Goal: Transaction & Acquisition: Obtain resource

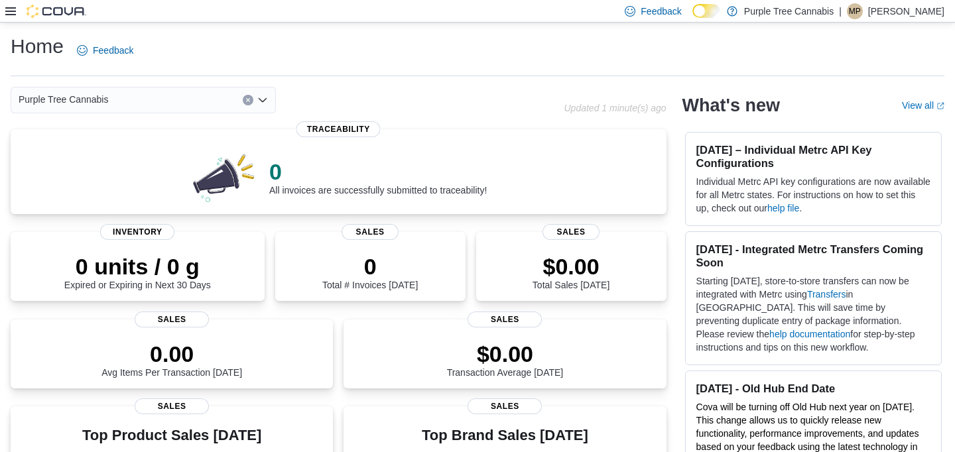
click at [3, 8] on div "Feedback Dark Mode Purple Tree Cannabis | MP Matt Piotrowicz" at bounding box center [477, 11] width 955 height 23
click at [5, 9] on icon at bounding box center [10, 11] width 11 height 11
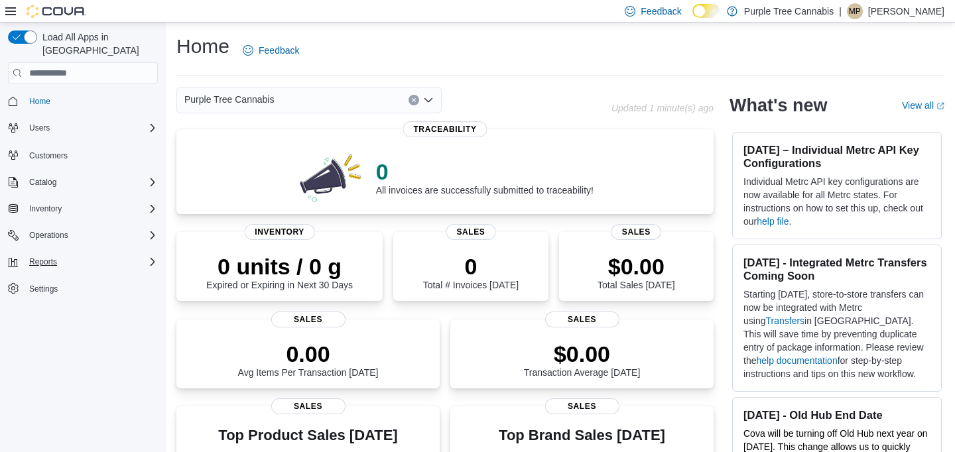
click at [83, 254] on div "Reports" at bounding box center [91, 262] width 134 height 16
click at [41, 312] on span "Reports" at bounding box center [38, 317] width 28 height 11
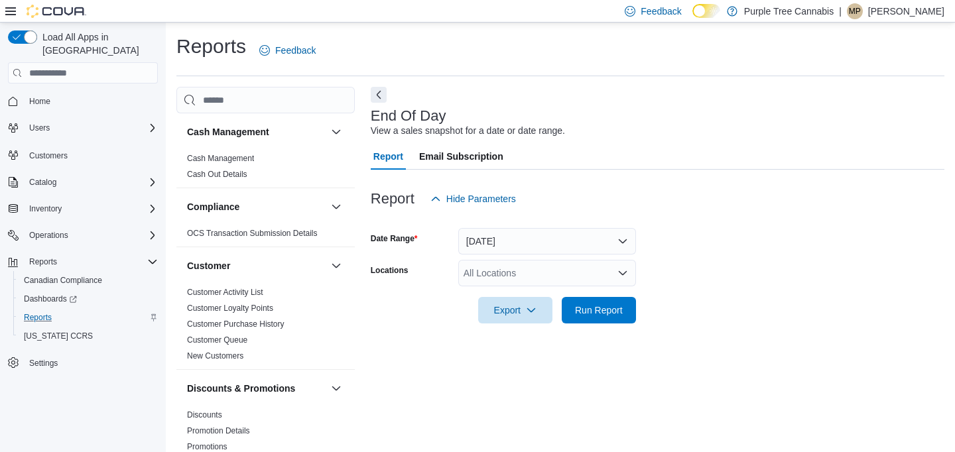
scroll to position [11, 0]
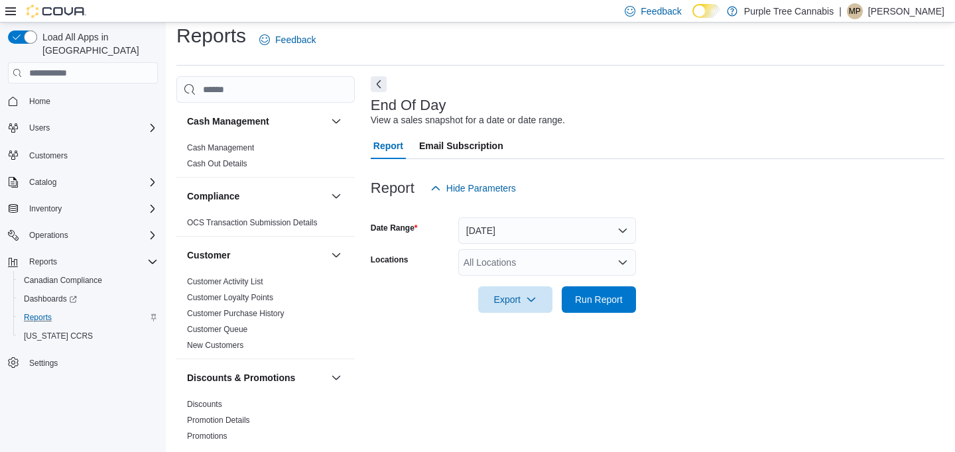
click at [11, 5] on div at bounding box center [45, 11] width 81 height 13
click at [6, 11] on icon at bounding box center [10, 11] width 11 height 8
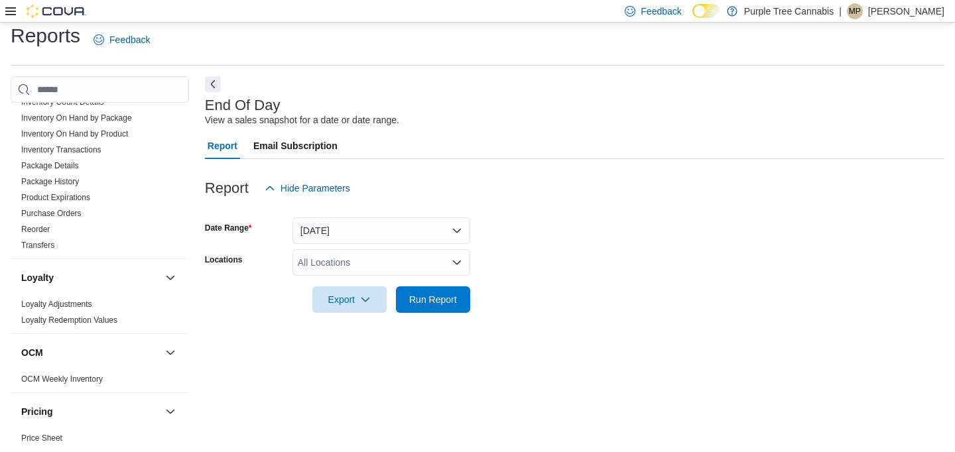
scroll to position [494, 0]
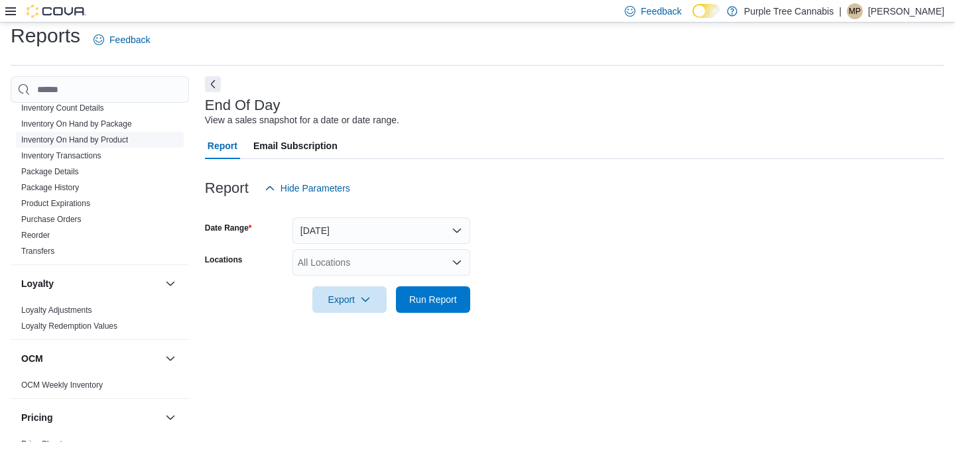
click at [66, 133] on span "Inventory On Hand by Product" at bounding box center [100, 140] width 168 height 16
click at [94, 143] on link "Inventory On Hand by Product" at bounding box center [74, 139] width 107 height 9
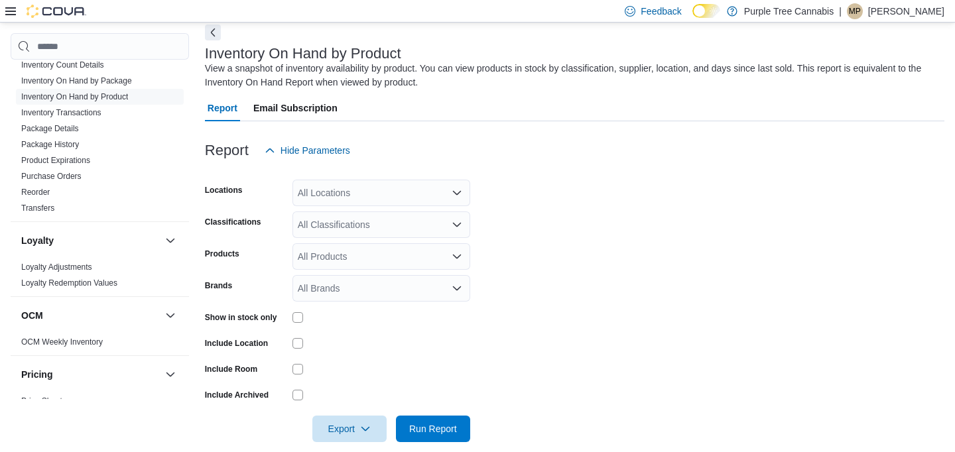
scroll to position [72, 0]
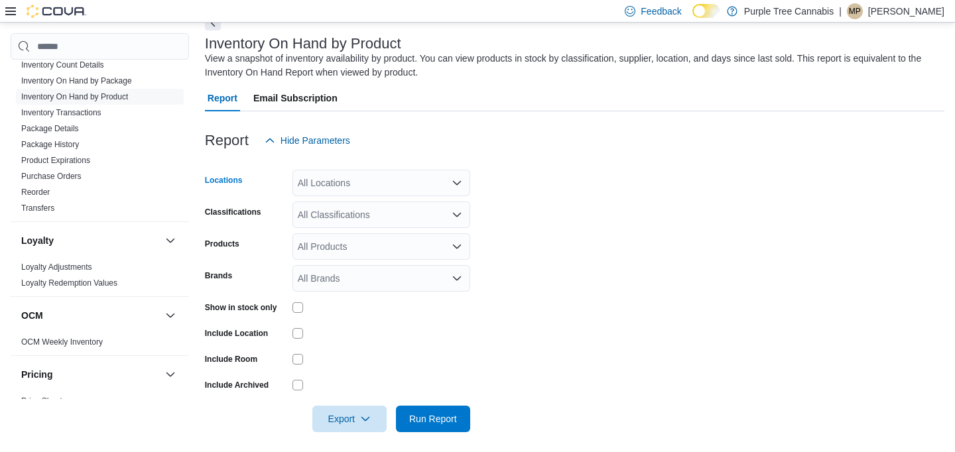
click at [324, 179] on div "All Locations" at bounding box center [382, 183] width 178 height 27
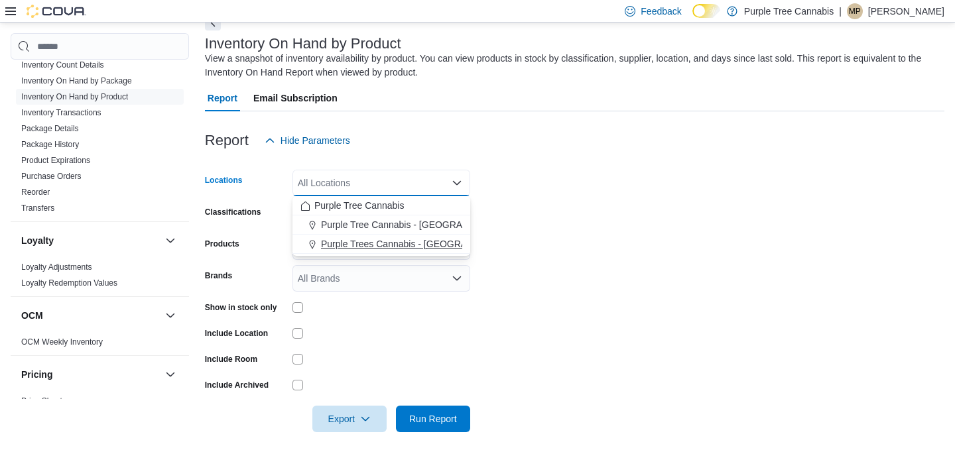
click at [389, 247] on span "Purple Trees Cannabis - Mississauga" at bounding box center [421, 243] width 200 height 13
click at [567, 210] on form "Locations Purple Trees Cannabis - Mississauga Combo box. Selected. Purple Trees…" at bounding box center [575, 293] width 740 height 279
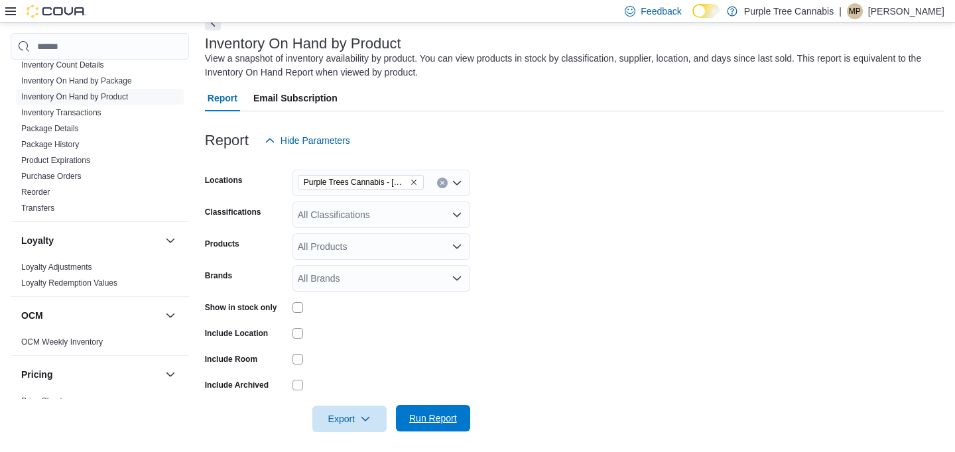
click at [448, 416] on span "Run Report" at bounding box center [433, 418] width 48 height 13
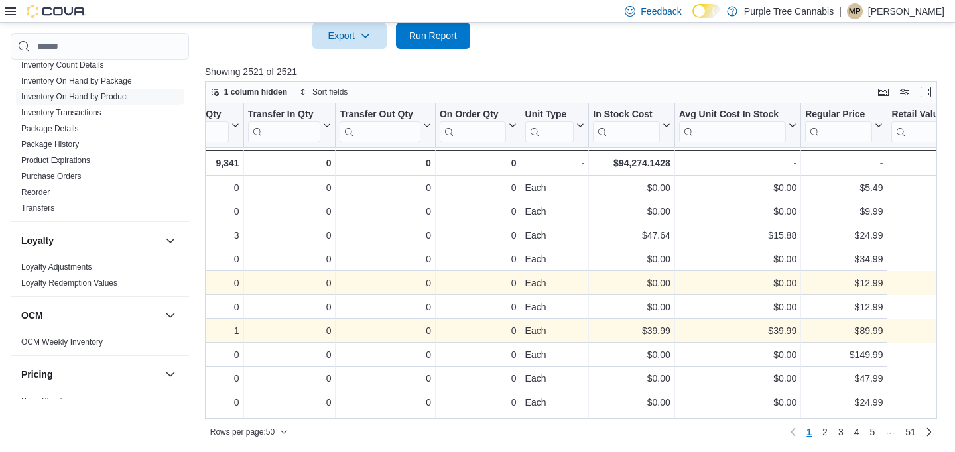
scroll to position [0, 358]
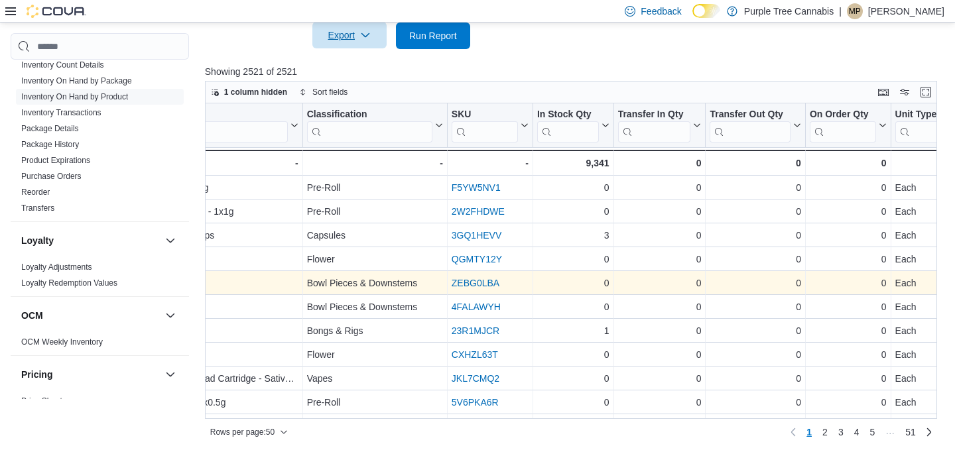
click at [362, 31] on icon "button" at bounding box center [365, 35] width 11 height 11
click at [363, 57] on span "Export to Excel" at bounding box center [350, 62] width 60 height 11
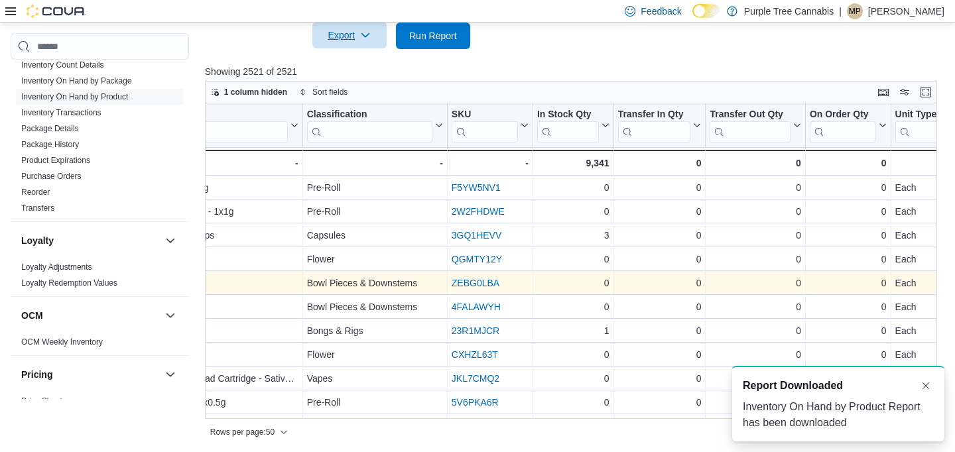
scroll to position [0, 0]
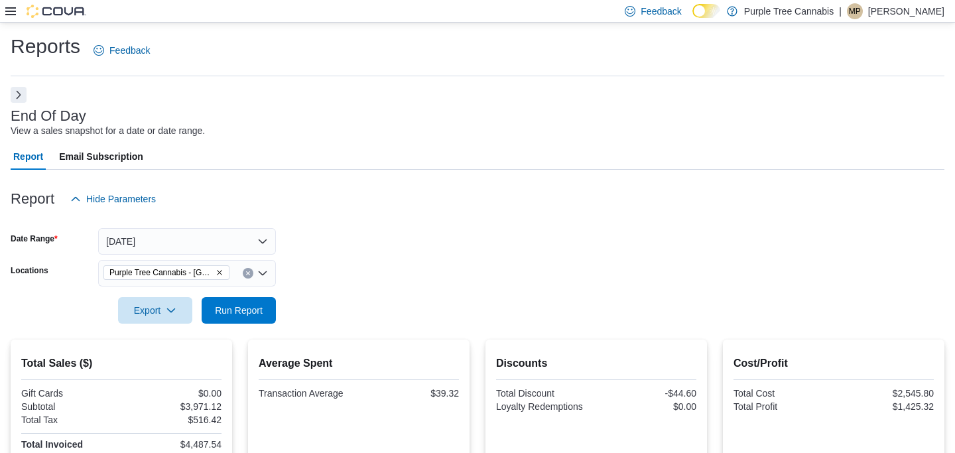
scroll to position [11, 0]
